Goal: Task Accomplishment & Management: Manage account settings

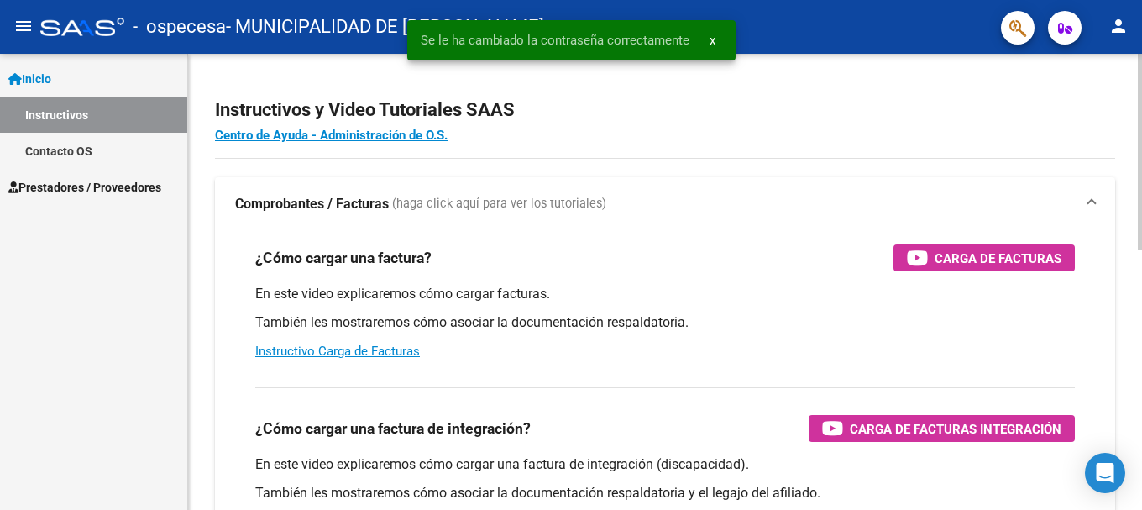
drag, startPoint x: 590, startPoint y: 278, endPoint x: 423, endPoint y: 276, distance: 166.3
click at [423, 276] on div "¿Cómo cargar una factura? Carga de Facturas En este video explicaremos cómo car…" at bounding box center [665, 302] width 860 height 143
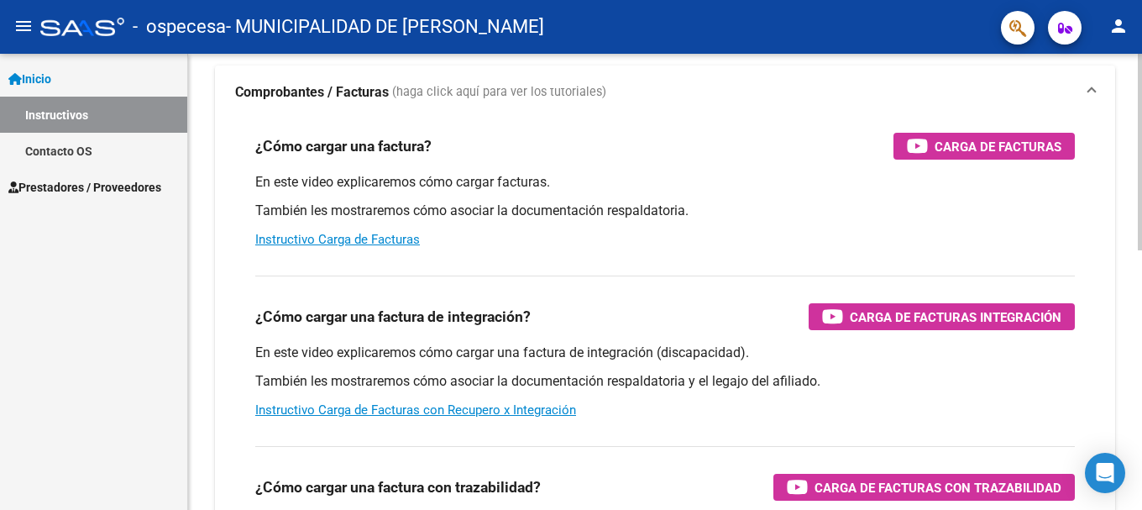
scroll to position [99, 0]
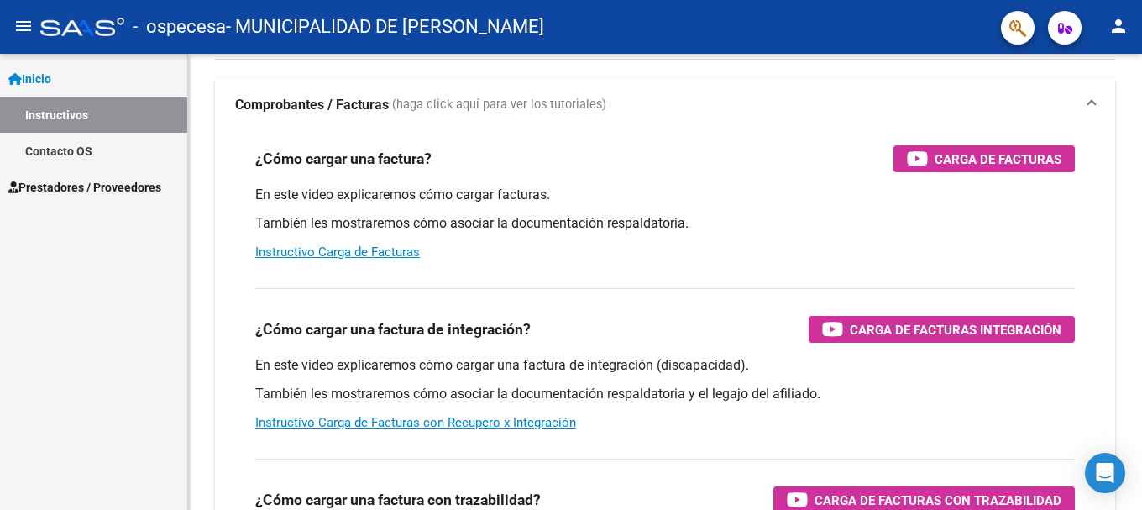
click at [113, 198] on link "Prestadores / Proveedores" at bounding box center [93, 187] width 187 height 36
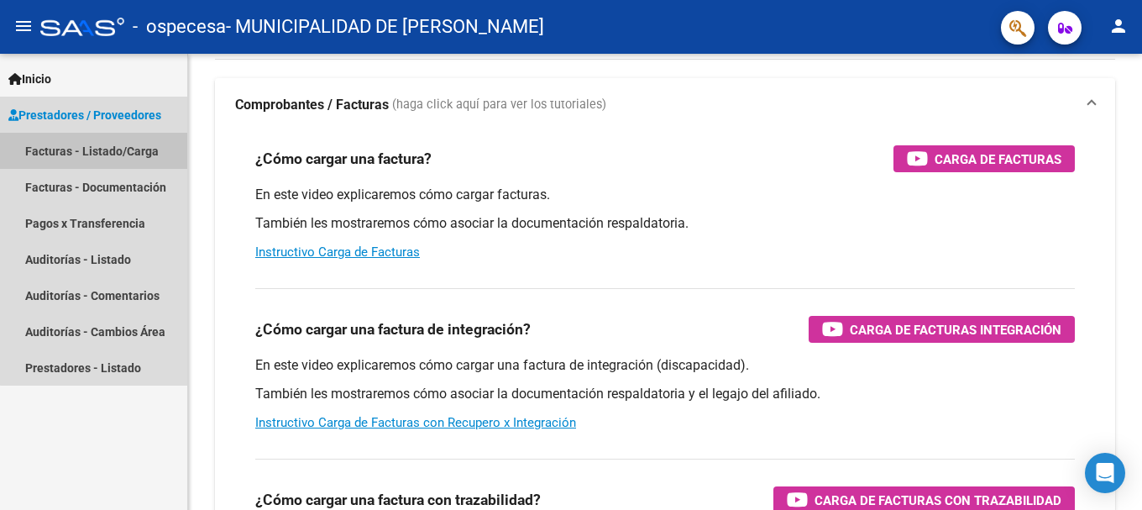
click at [127, 158] on link "Facturas - Listado/Carga" at bounding box center [93, 151] width 187 height 36
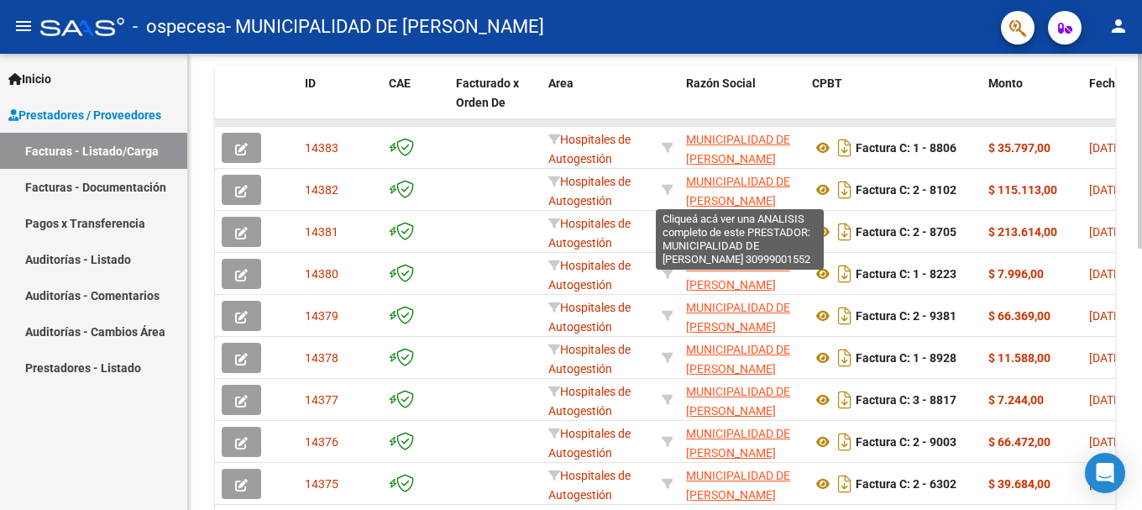
scroll to position [420, 0]
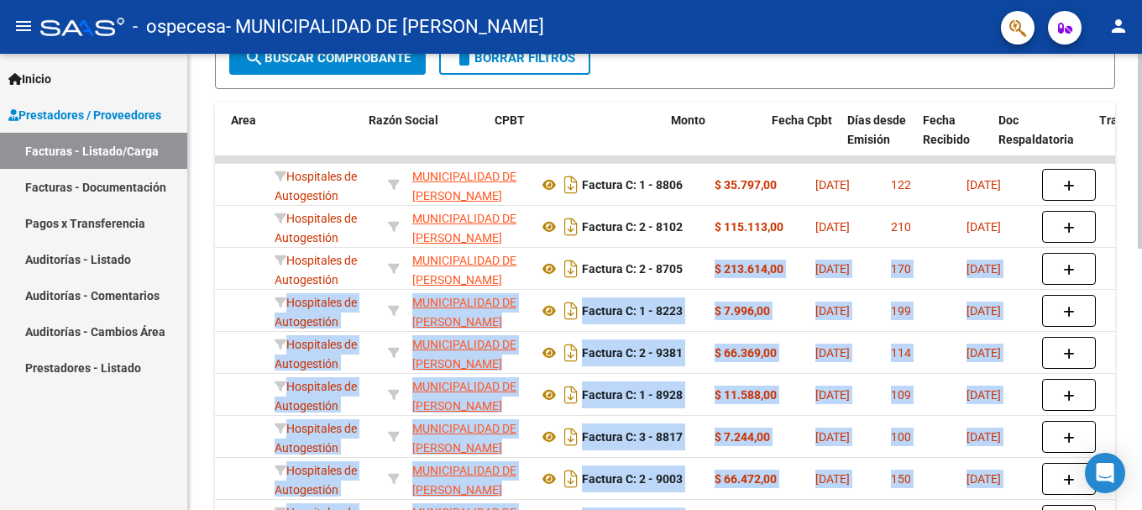
drag, startPoint x: 983, startPoint y: 270, endPoint x: 1142, endPoint y: 262, distance: 158.9
click at [1142, 262] on div "Video tutorial PRESTADORES -> Listado de CPBTs Emitidos por Prestadores / Prove…" at bounding box center [667, 160] width 958 height 1052
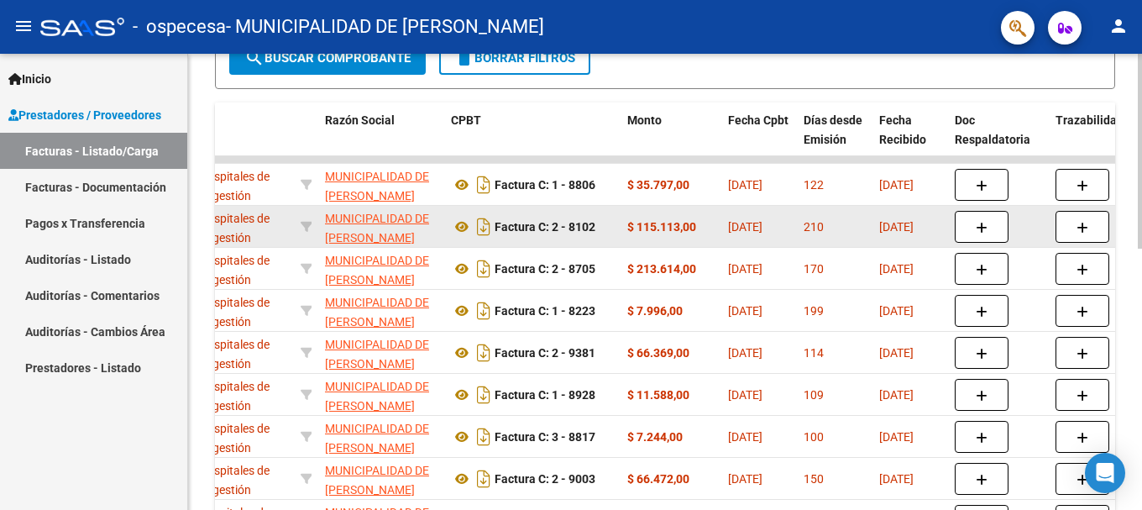
click at [898, 230] on span "[DATE]" at bounding box center [896, 226] width 34 height 13
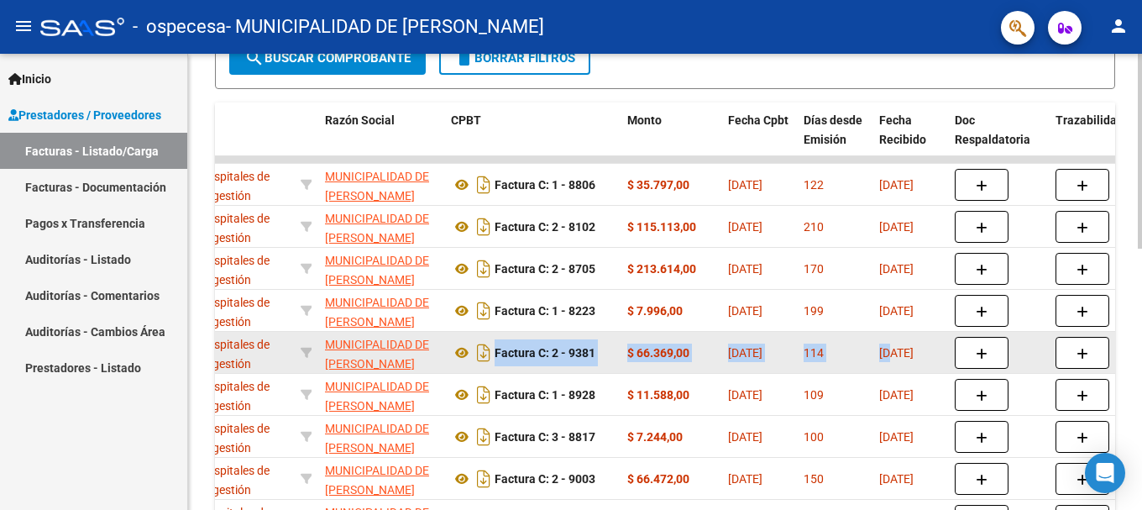
drag, startPoint x: 890, startPoint y: 348, endPoint x: 465, endPoint y: 337, distance: 424.3
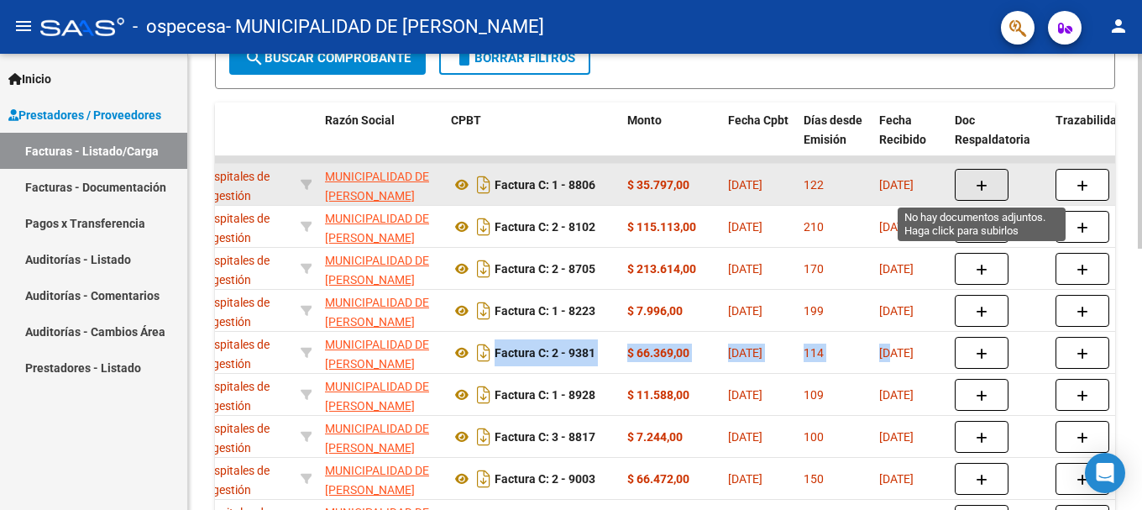
click at [974, 191] on button "button" at bounding box center [982, 185] width 54 height 32
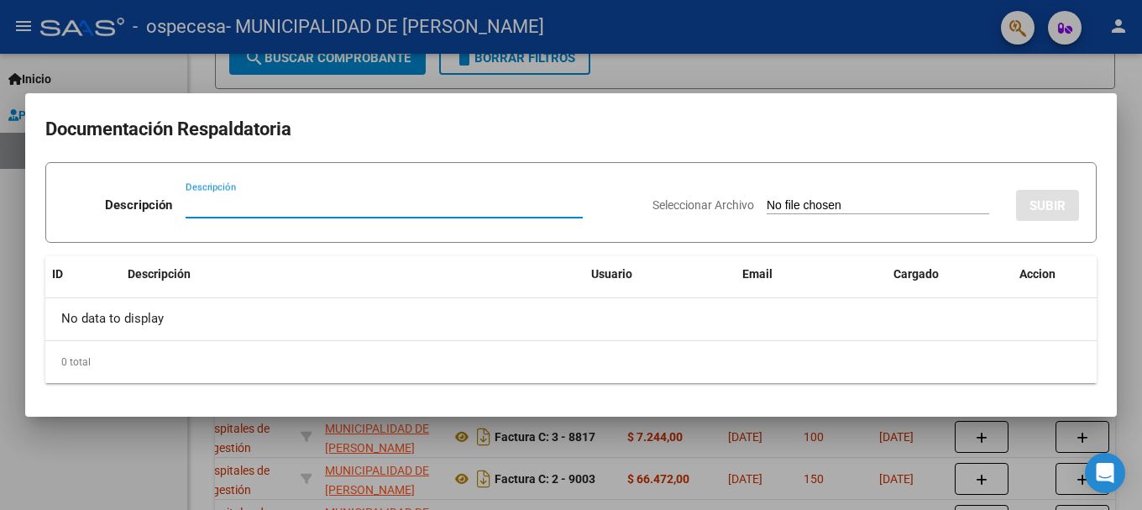
click at [617, 444] on div at bounding box center [571, 255] width 1142 height 510
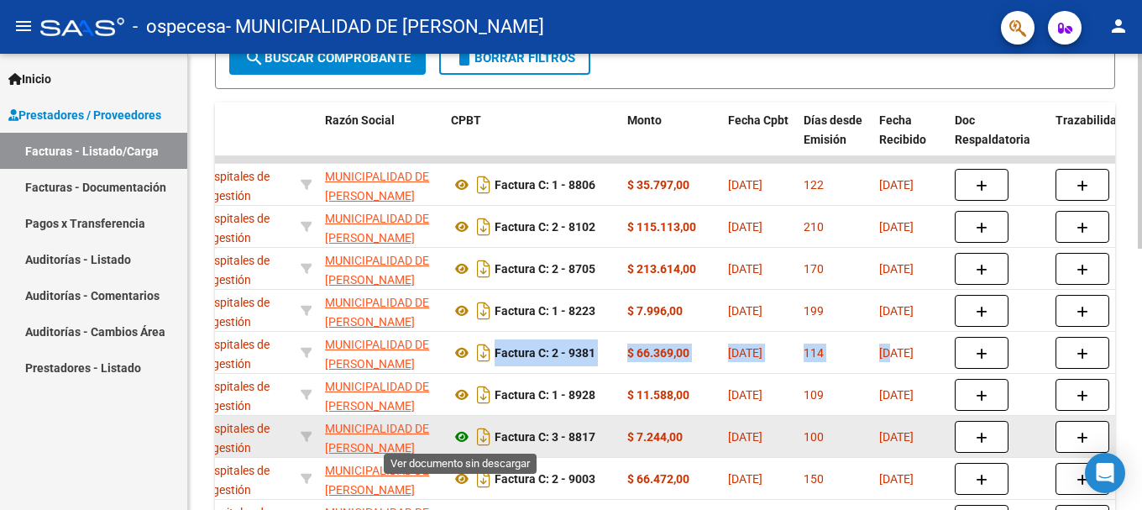
click at [458, 438] on icon at bounding box center [462, 437] width 22 height 20
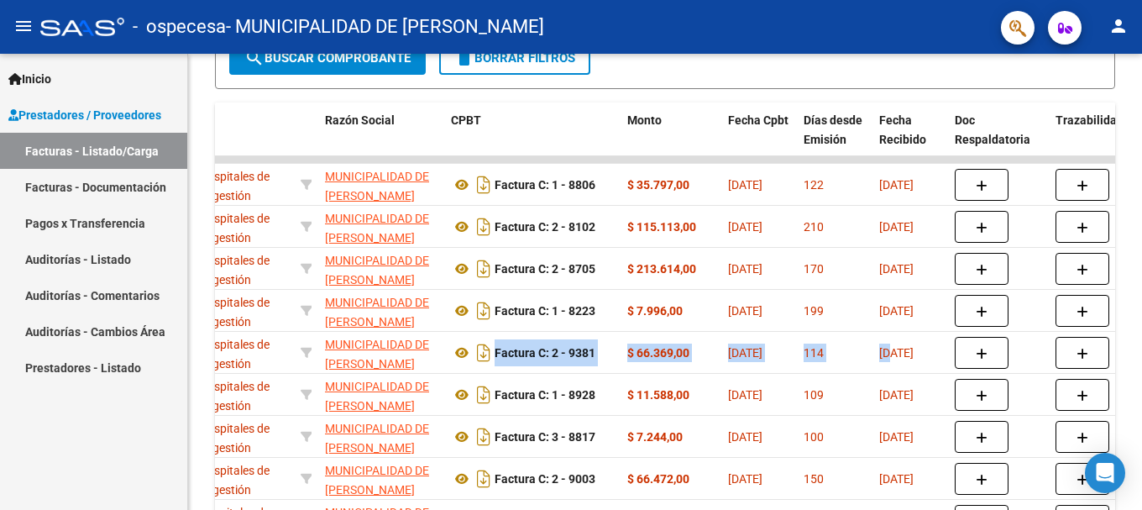
click at [114, 186] on link "Facturas - Documentación" at bounding box center [93, 187] width 187 height 36
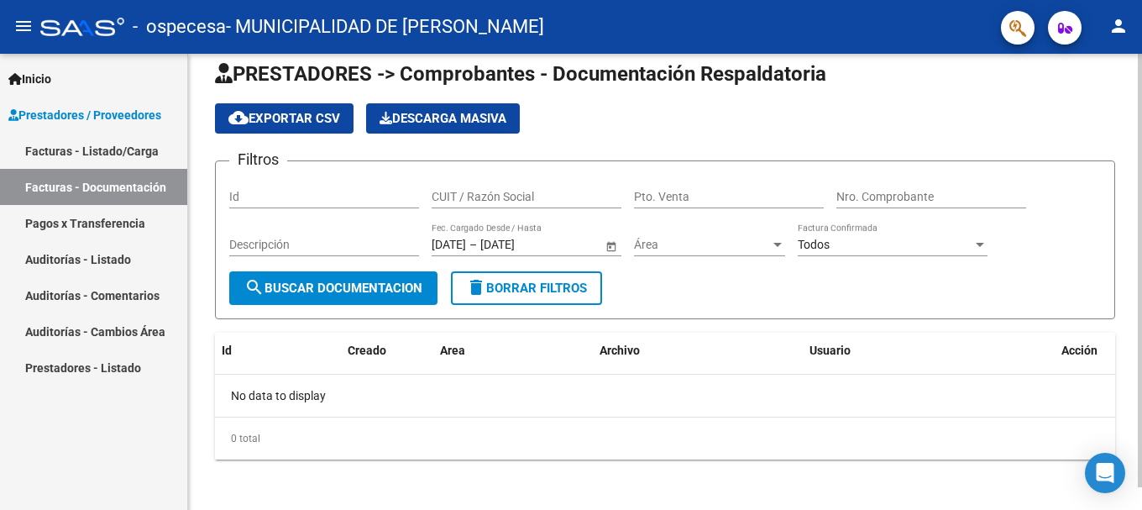
scroll to position [24, 0]
